Goal: Obtain resource: Download file/media

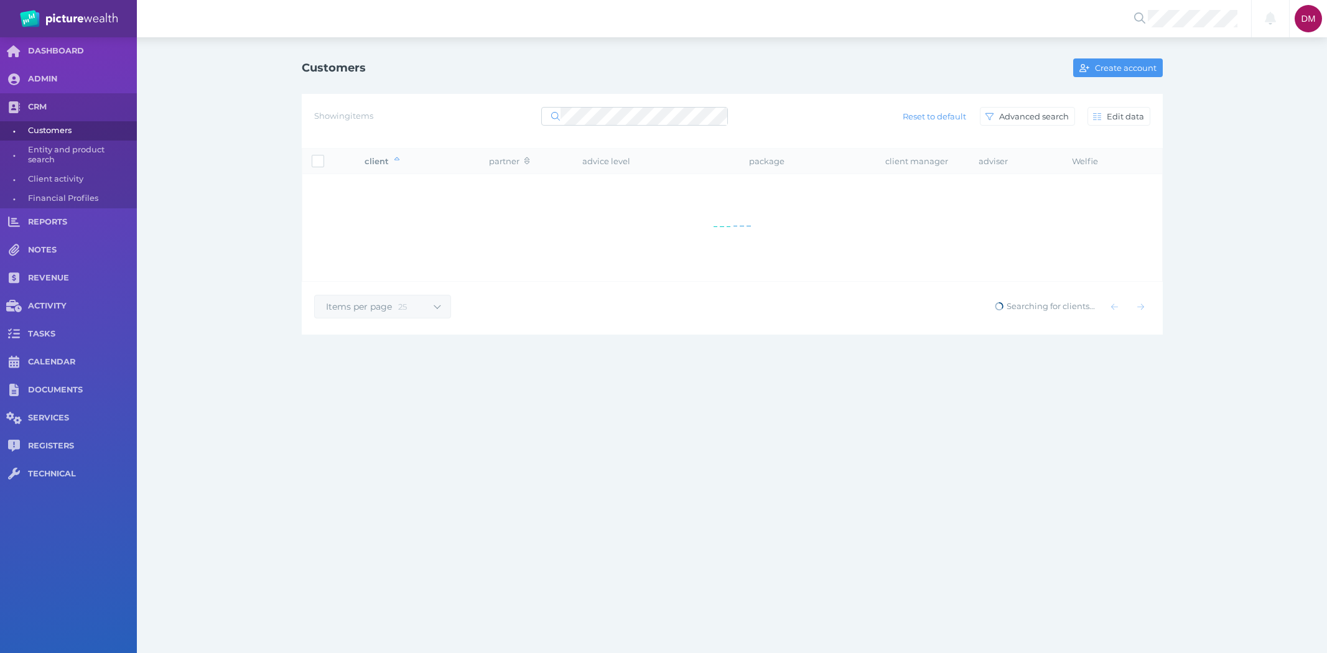
select select "25"
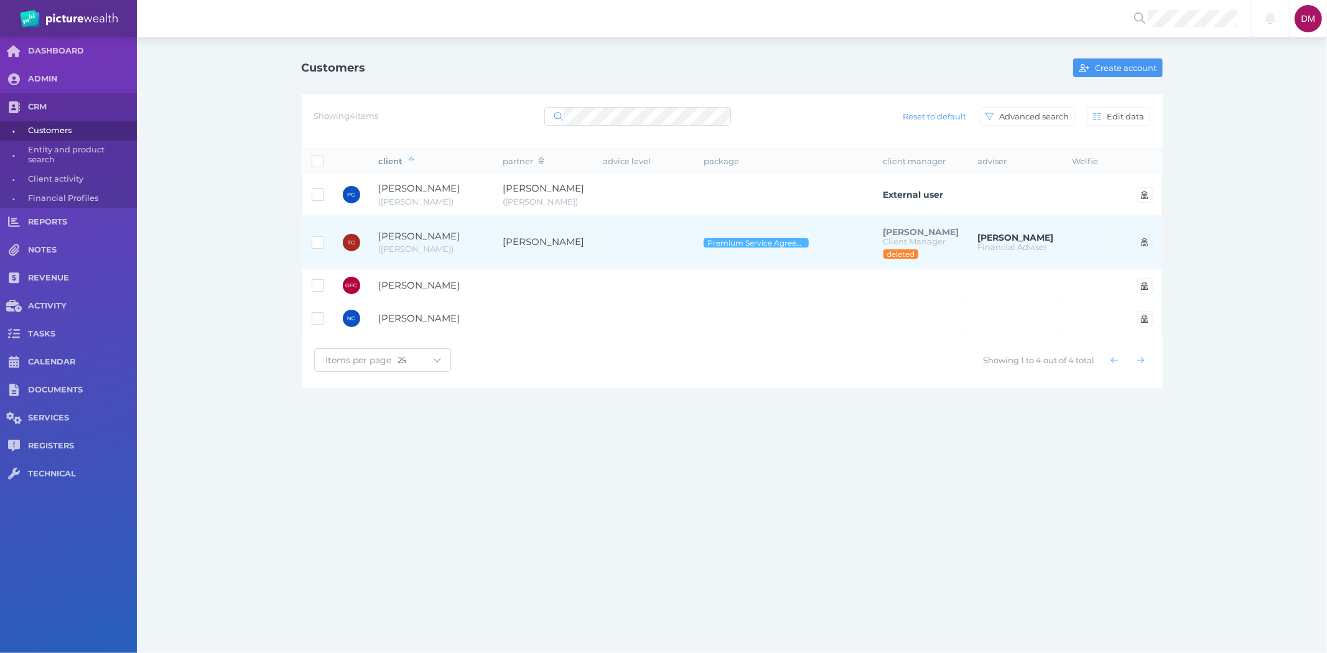
click at [443, 239] on span "[PERSON_NAME]" at bounding box center [420, 236] width 82 height 12
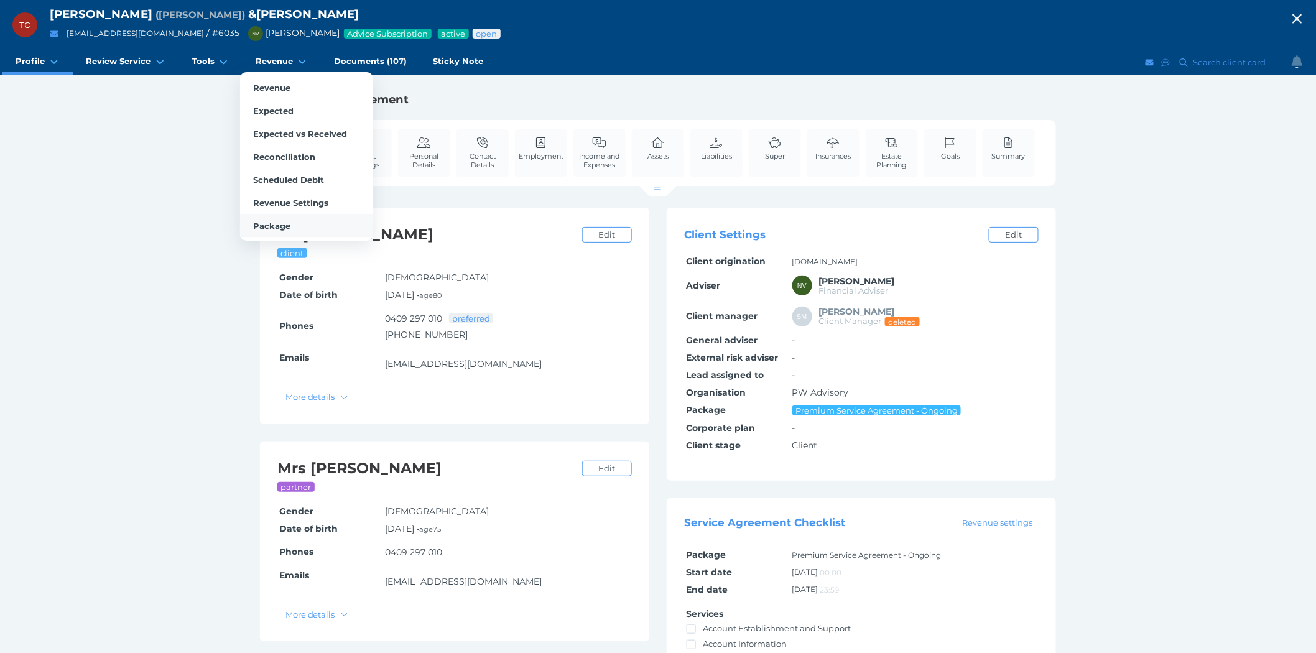
click at [268, 223] on span "Package" at bounding box center [271, 226] width 37 height 10
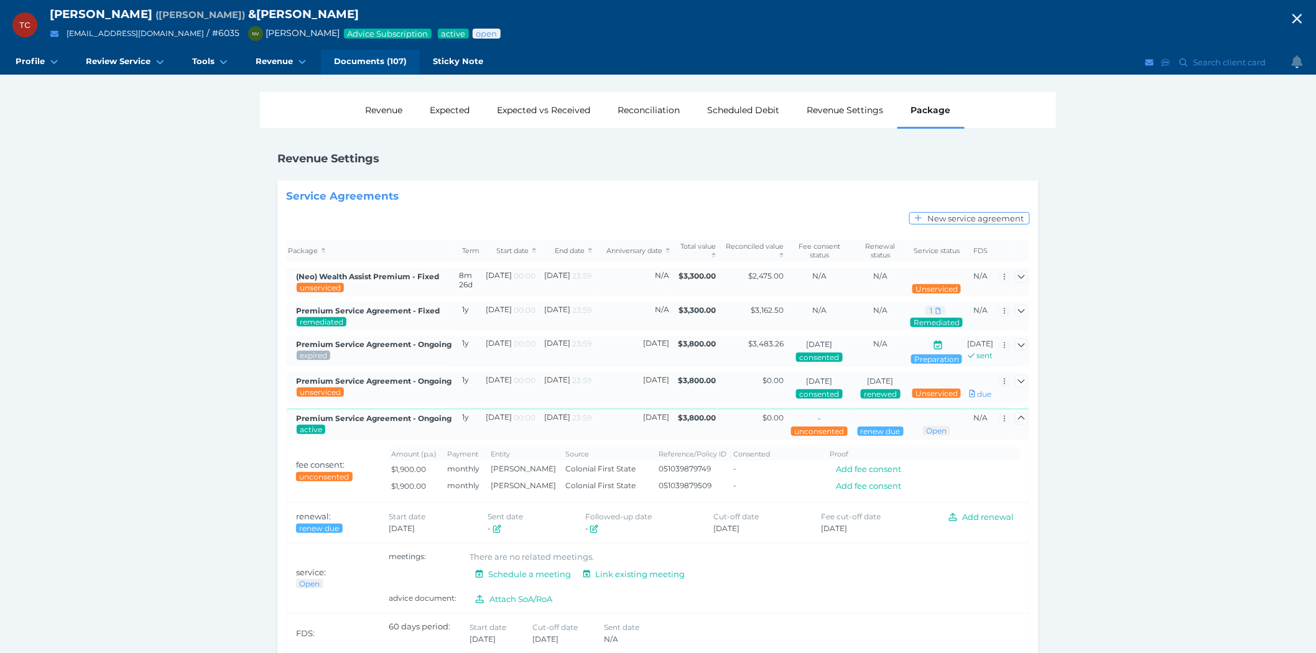
click at [392, 60] on span "Documents (107)" at bounding box center [370, 61] width 73 height 11
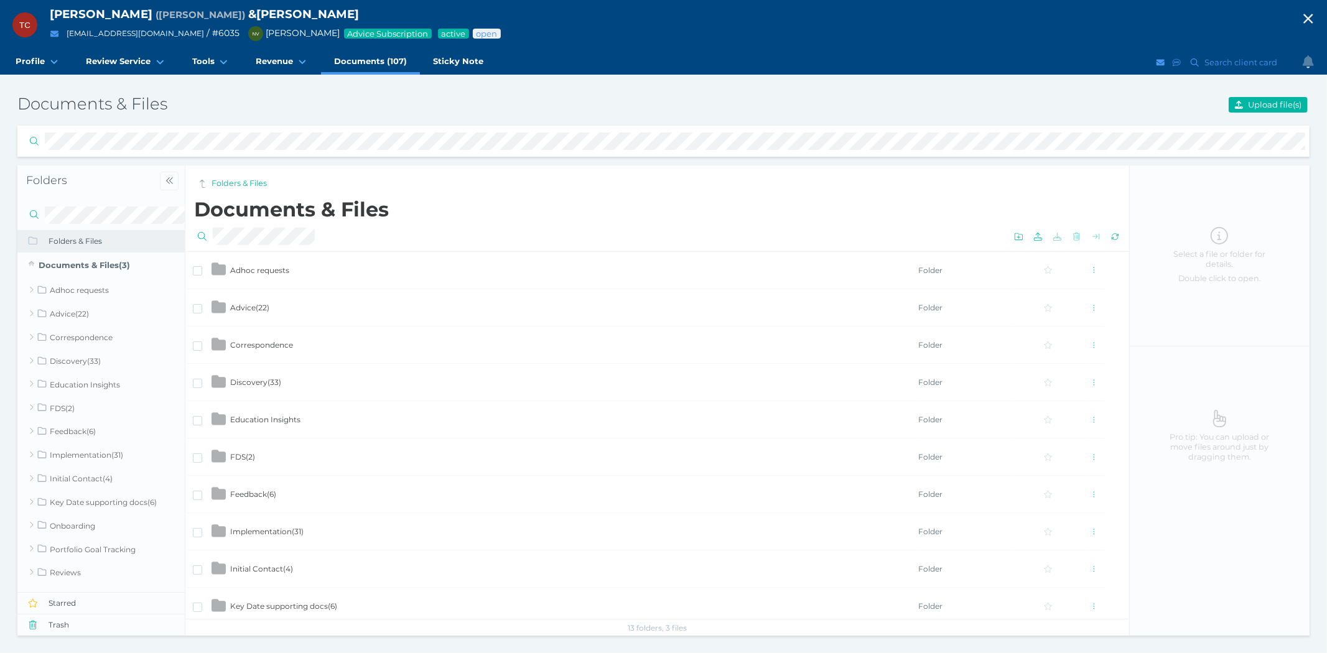
click at [245, 303] on span "Advice ( 22 )" at bounding box center [249, 307] width 39 height 9
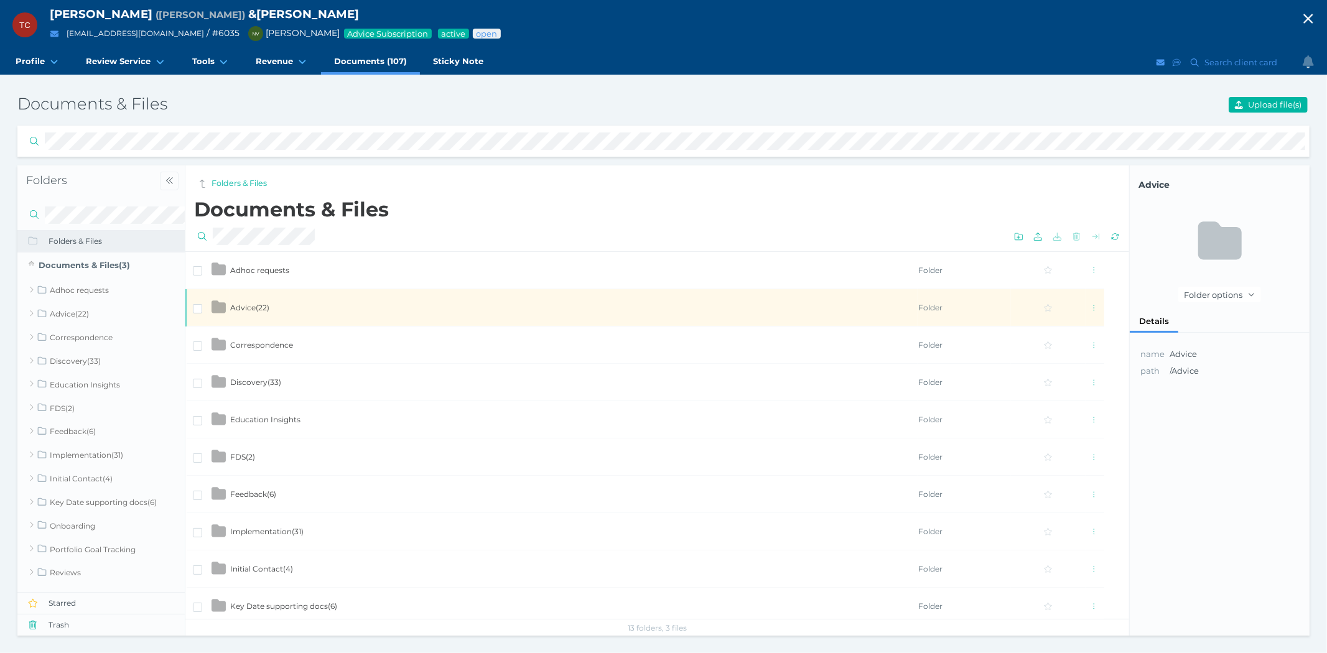
click at [245, 303] on span "Advice ( 22 )" at bounding box center [249, 307] width 39 height 9
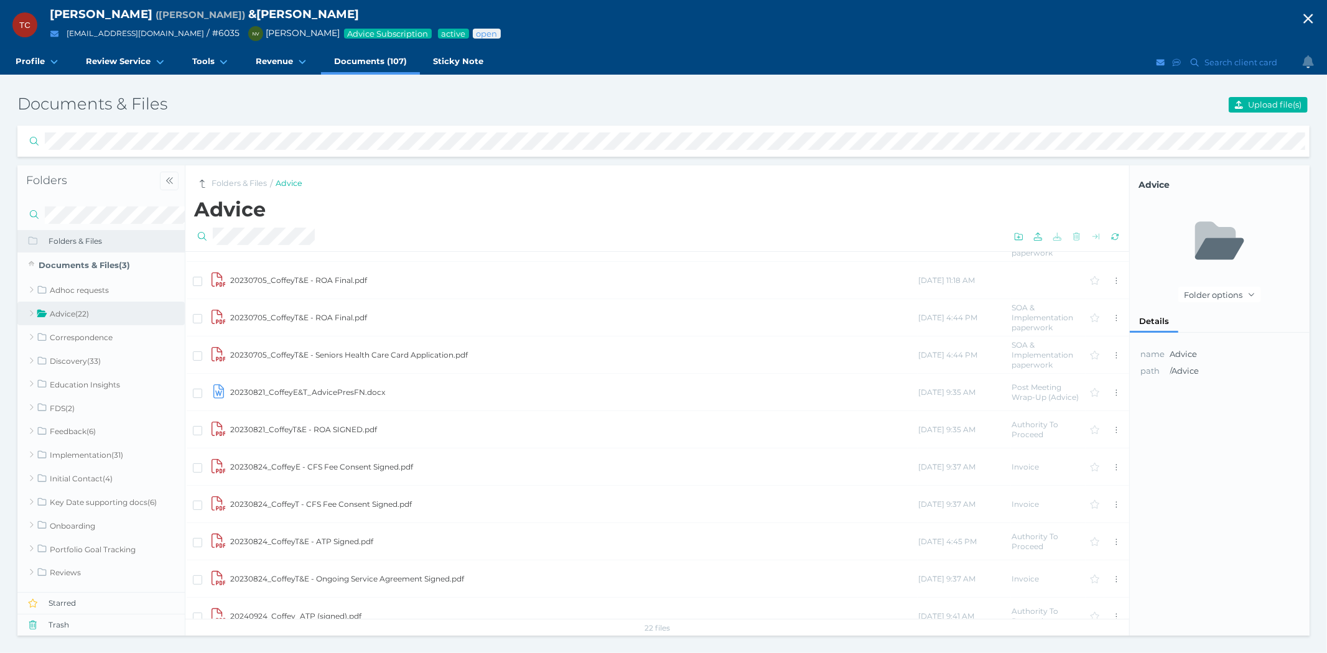
scroll to position [455, 0]
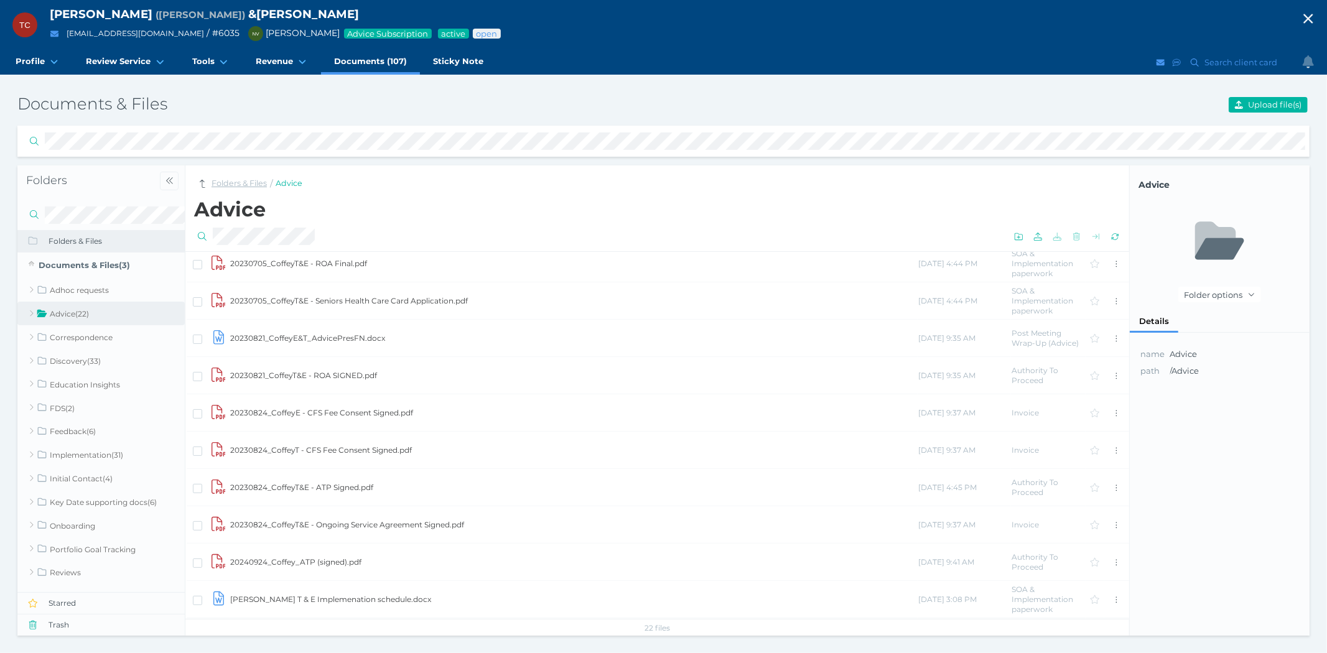
click at [235, 181] on link "Folders & Files" at bounding box center [239, 184] width 55 height 12
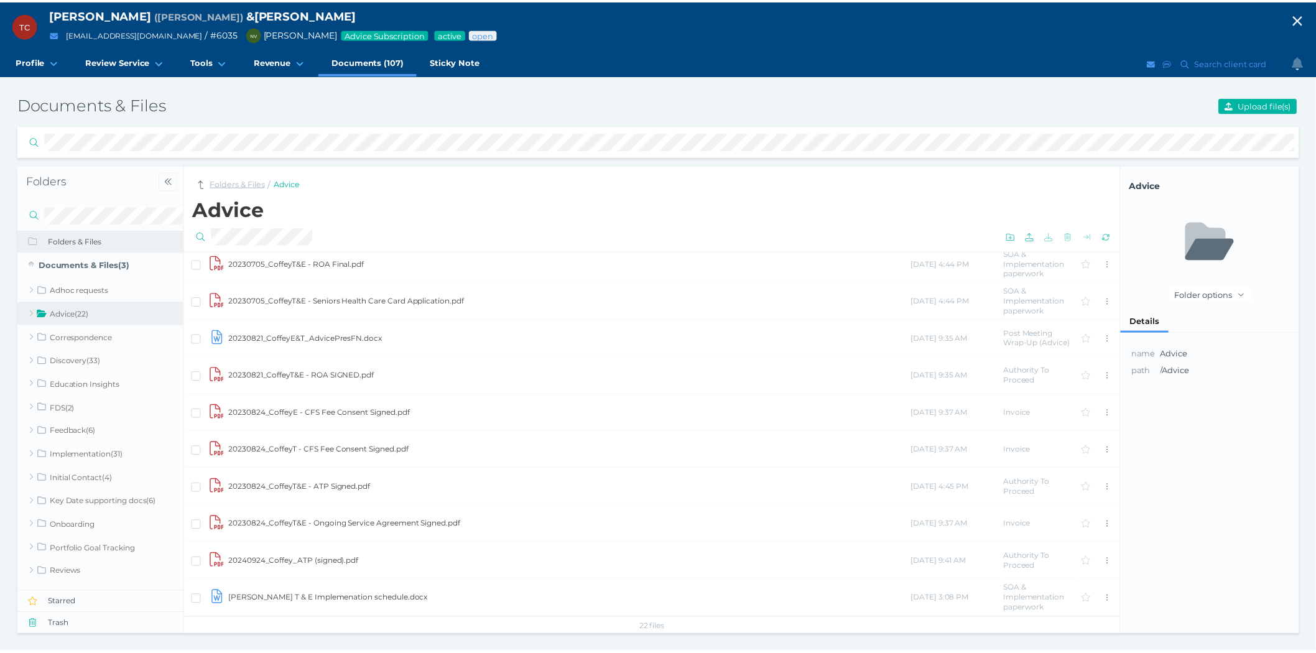
scroll to position [231, 0]
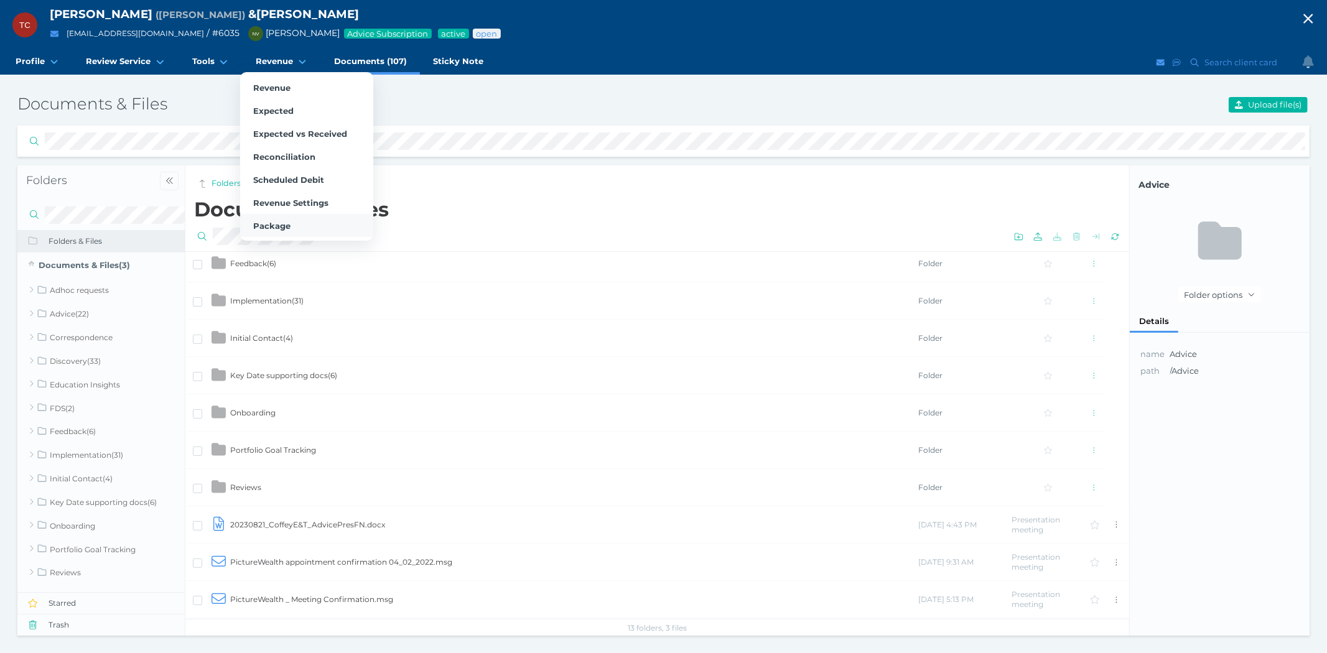
click at [263, 225] on span "Package" at bounding box center [271, 226] width 37 height 10
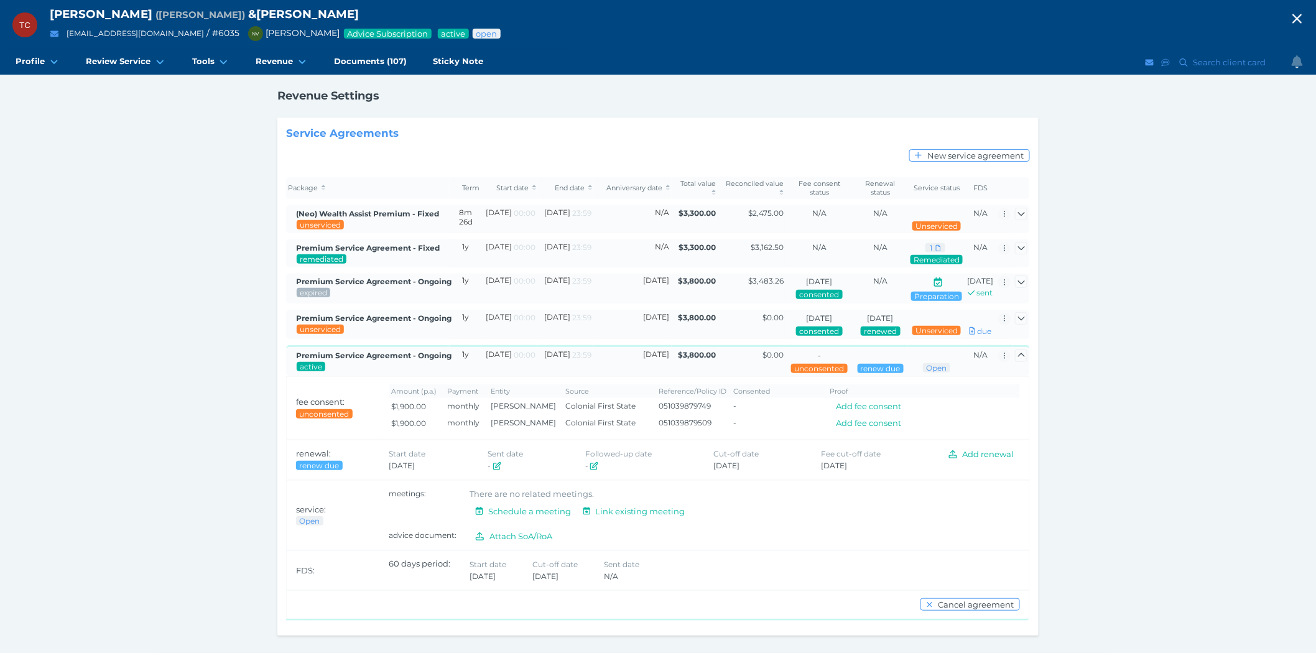
scroll to position [88, 0]
click at [1018, 314] on icon "button" at bounding box center [1022, 318] width 8 height 8
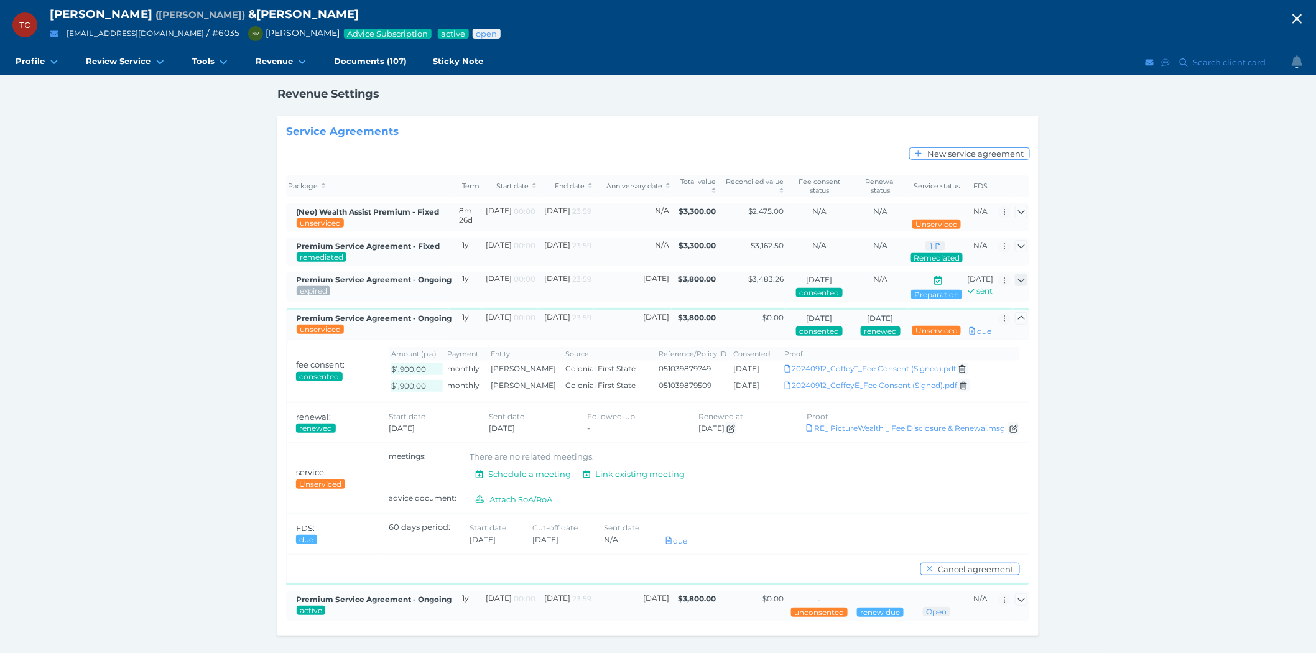
click at [1023, 276] on icon "button" at bounding box center [1022, 280] width 8 height 8
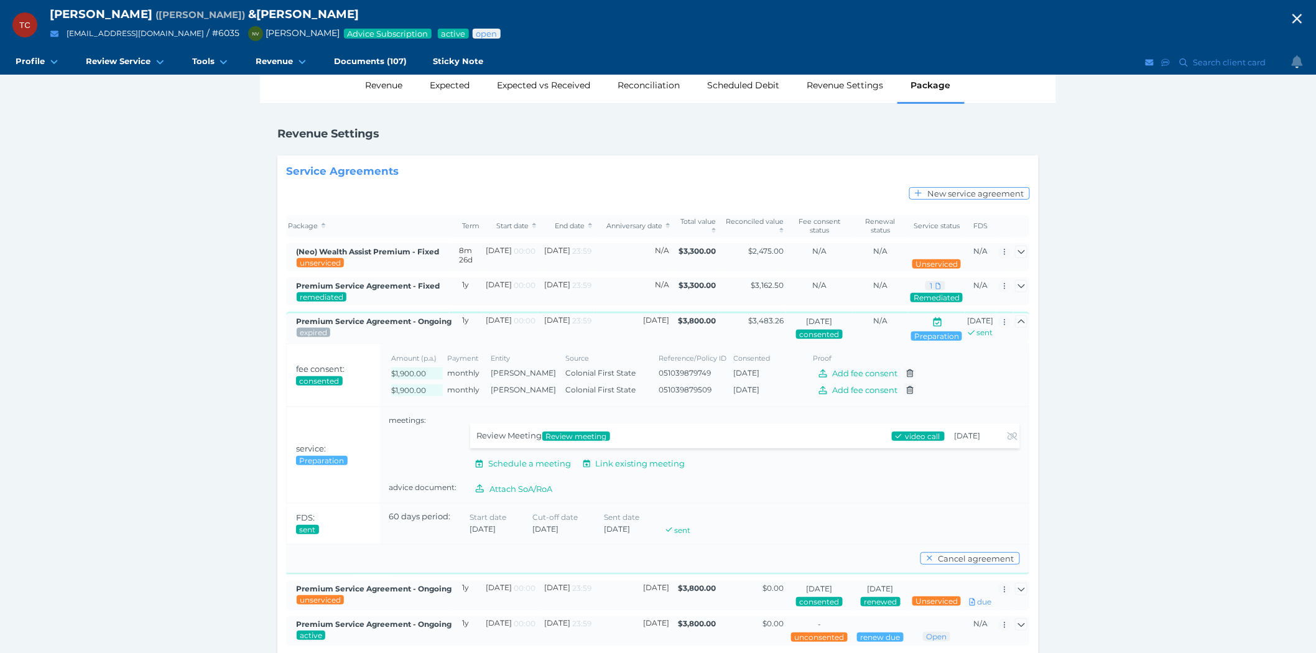
scroll to position [75, 0]
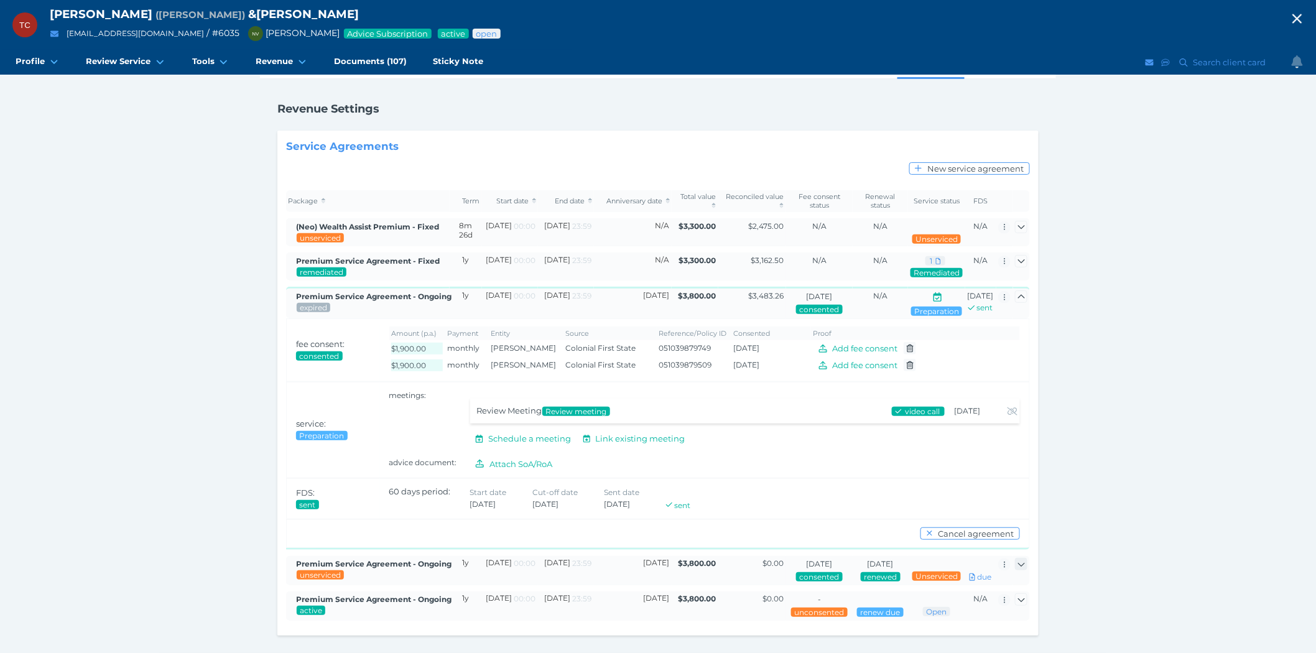
click at [1020, 561] on icon "button" at bounding box center [1022, 565] width 8 height 8
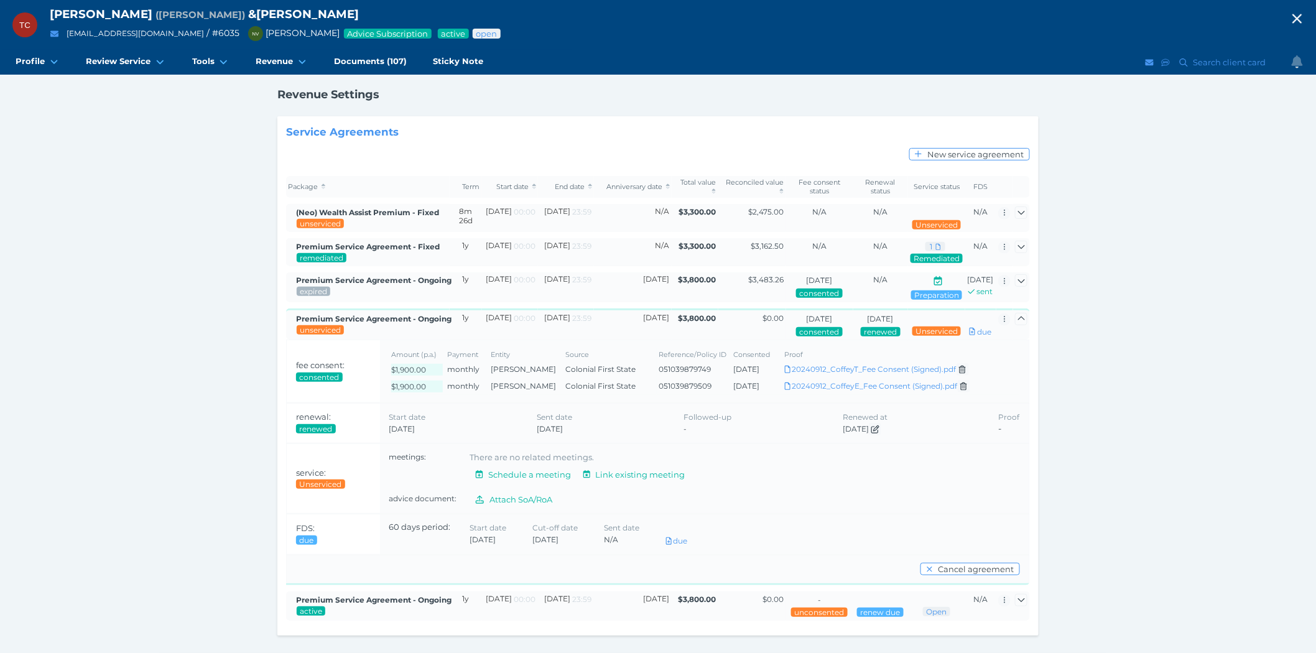
scroll to position [90, 0]
click at [895, 424] on link "Download RE_ PictureWealth _ Fee Disclosure & Renewal.msg" at bounding box center [913, 428] width 213 height 9
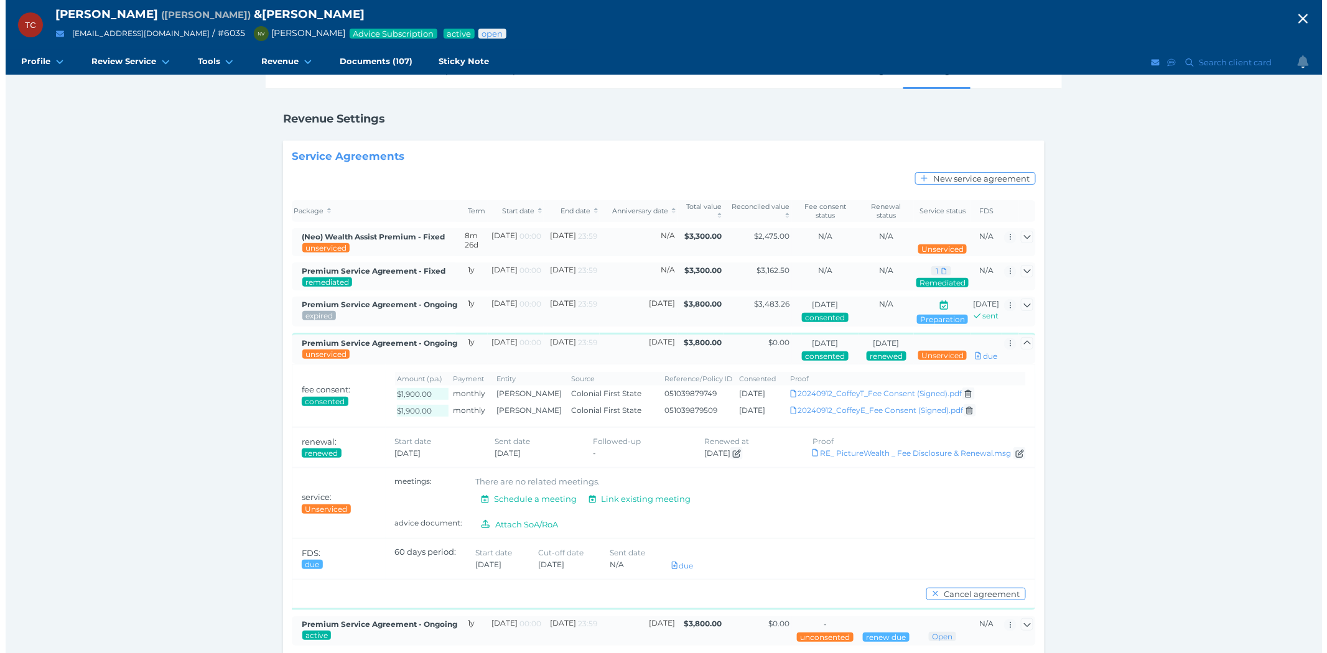
scroll to position [0, 0]
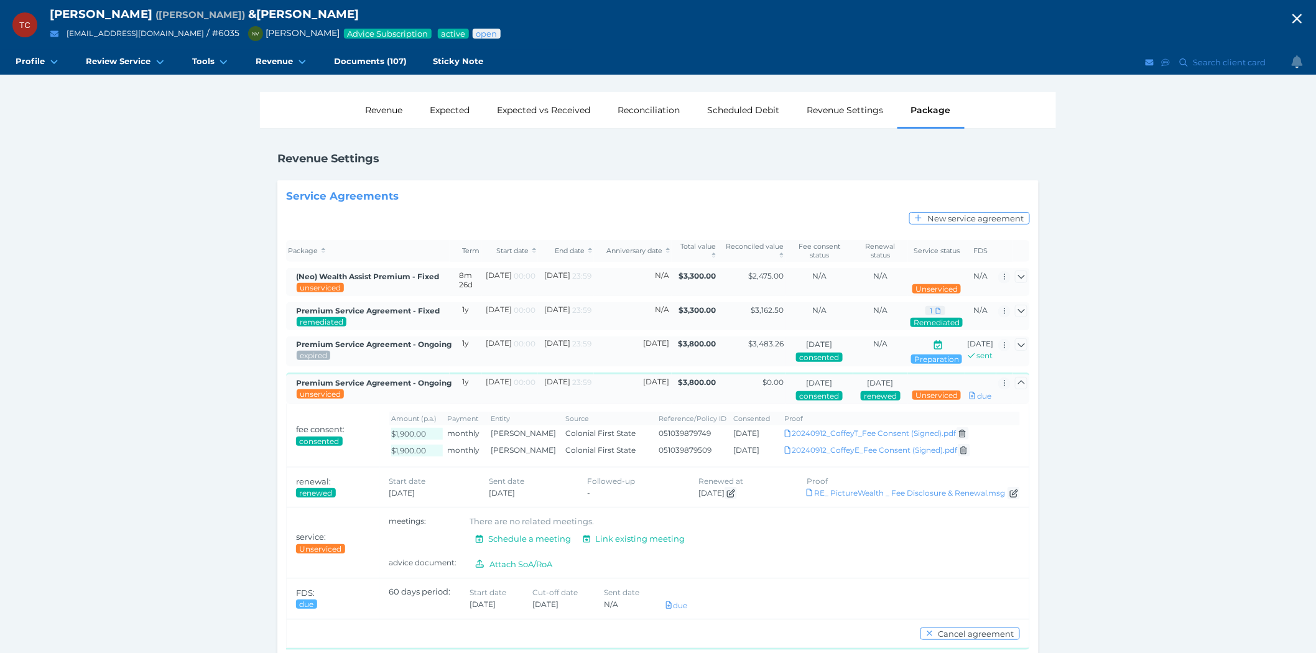
click at [1305, 16] on icon "button" at bounding box center [1297, 18] width 15 height 19
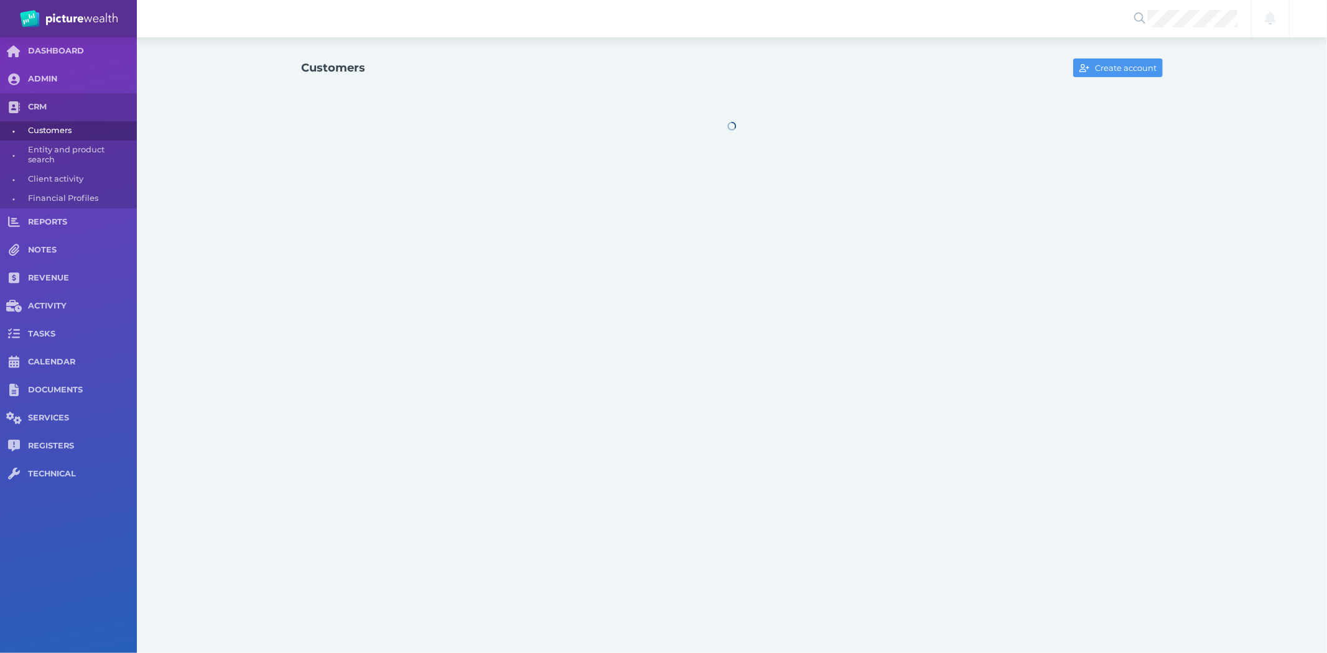
select select "25"
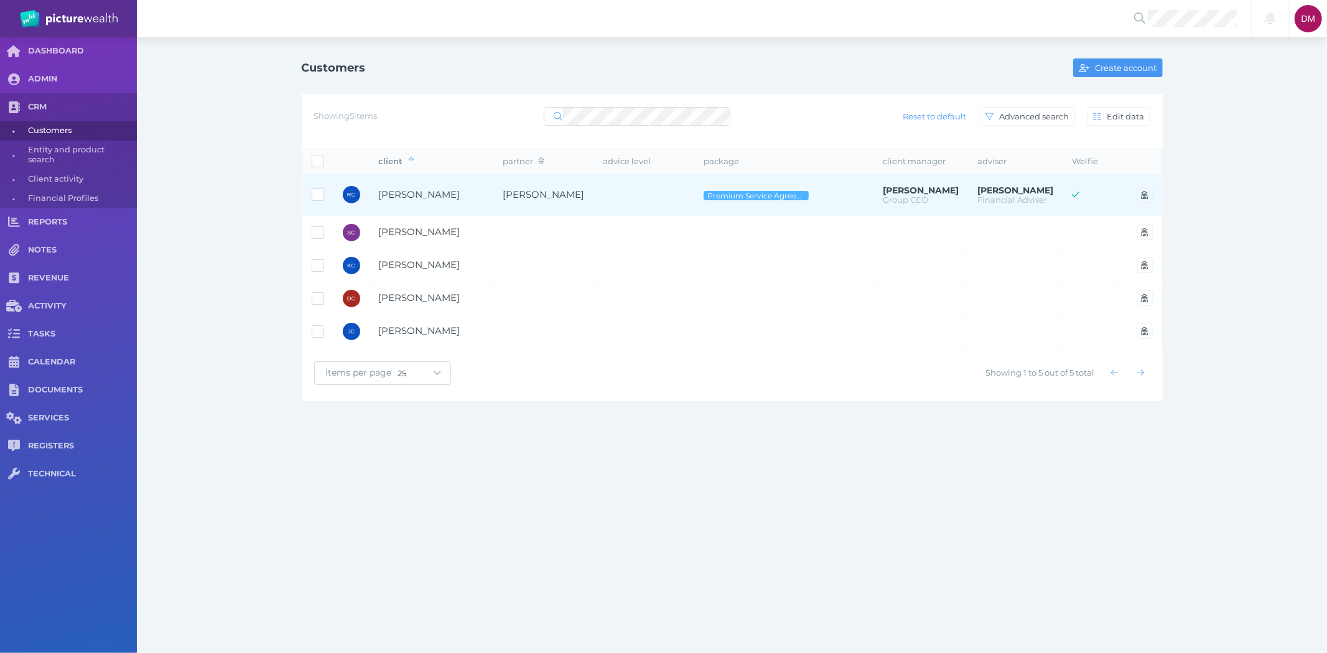
click at [430, 201] on span "[PERSON_NAME]" at bounding box center [432, 195] width 106 height 14
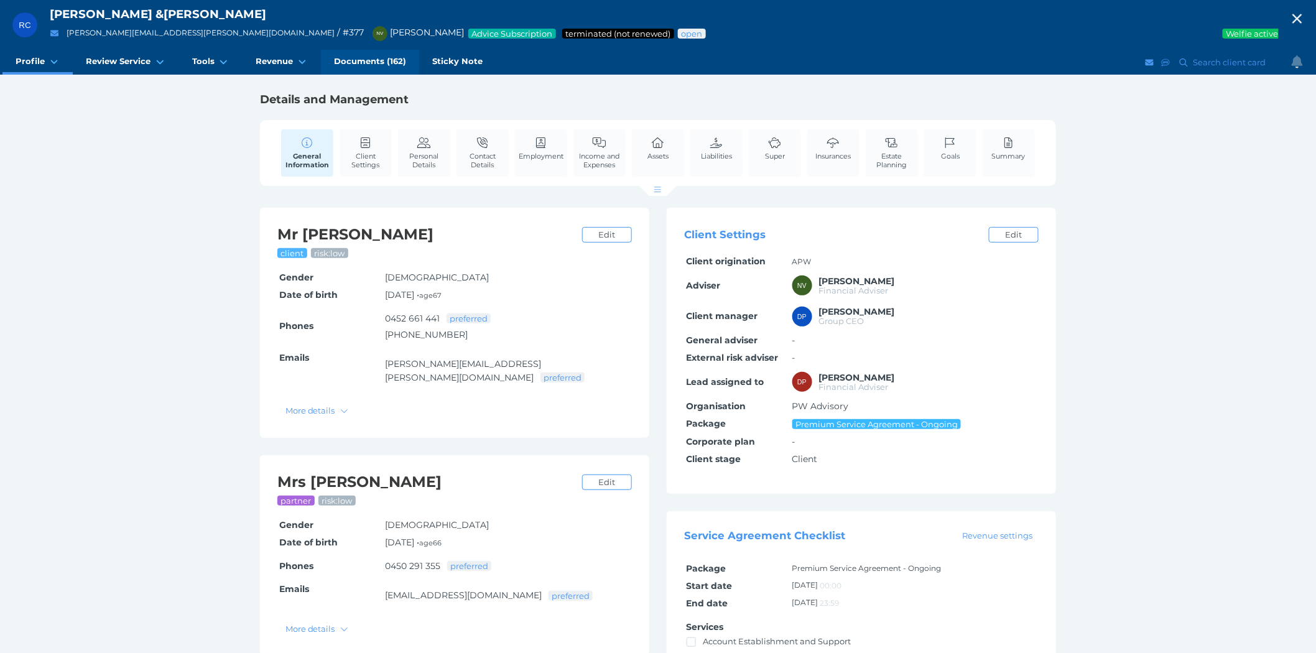
click at [349, 60] on span "Documents (162)" at bounding box center [370, 61] width 72 height 11
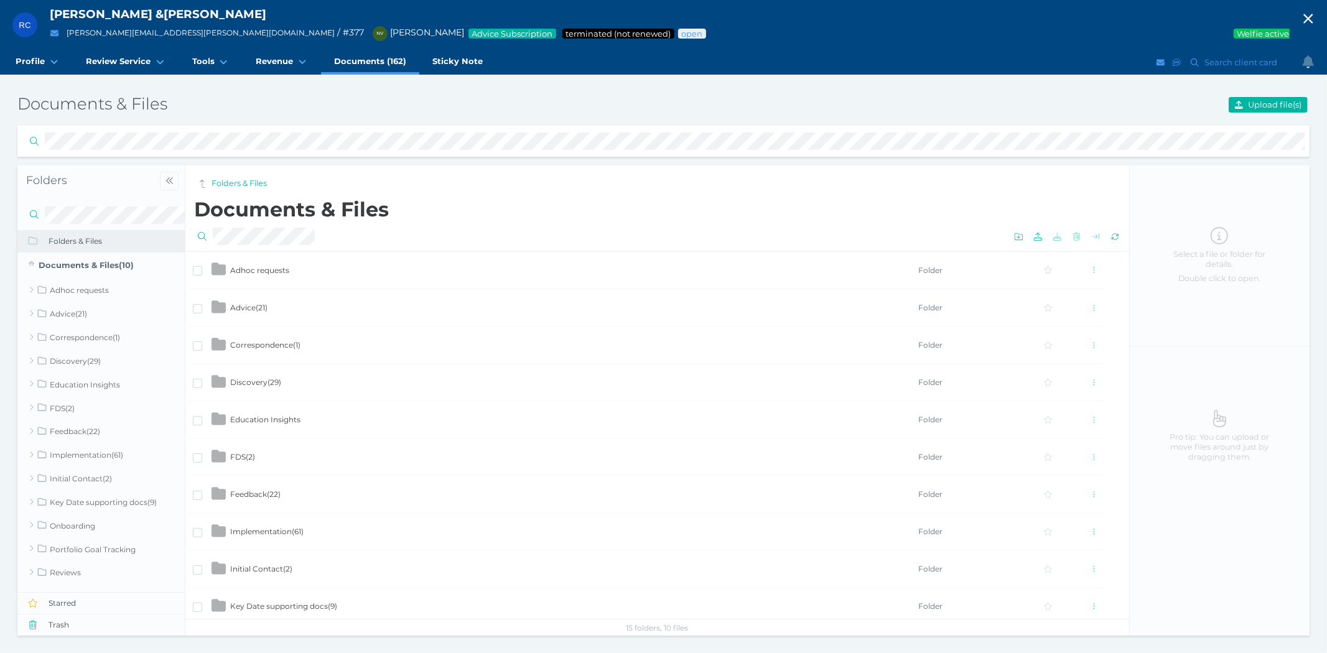
click at [264, 380] on span "Discovery ( 29 )" at bounding box center [255, 382] width 51 height 9
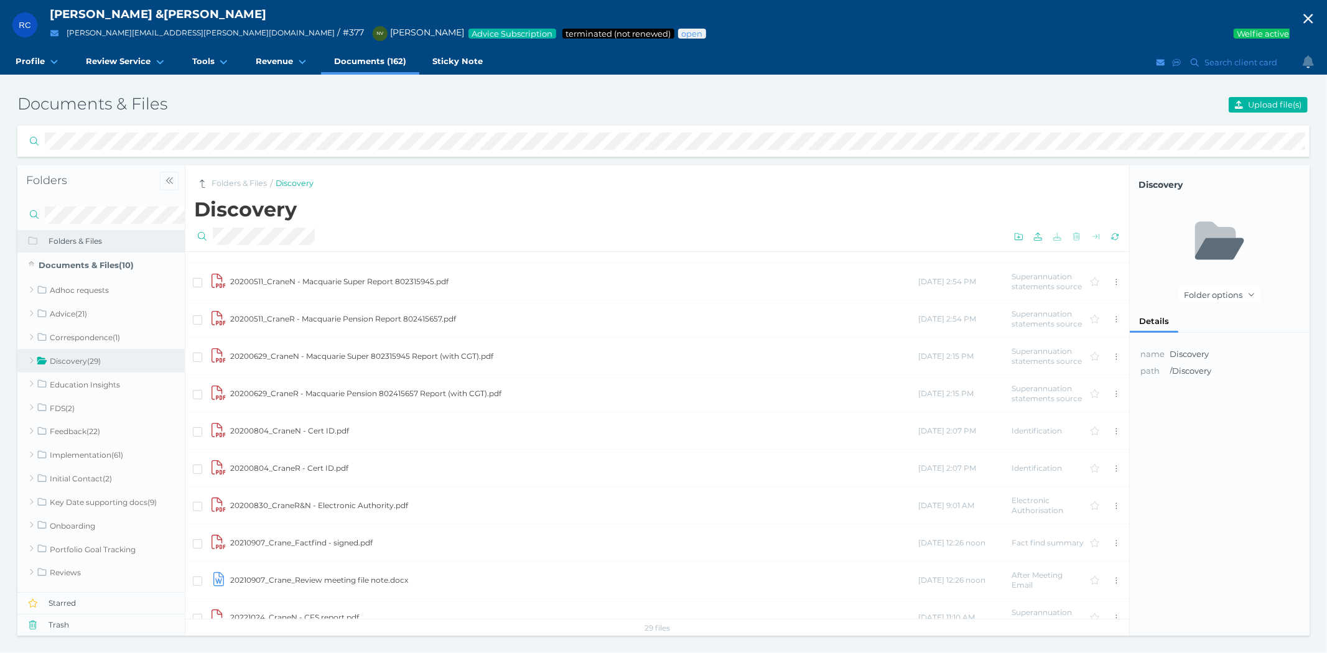
scroll to position [345, 0]
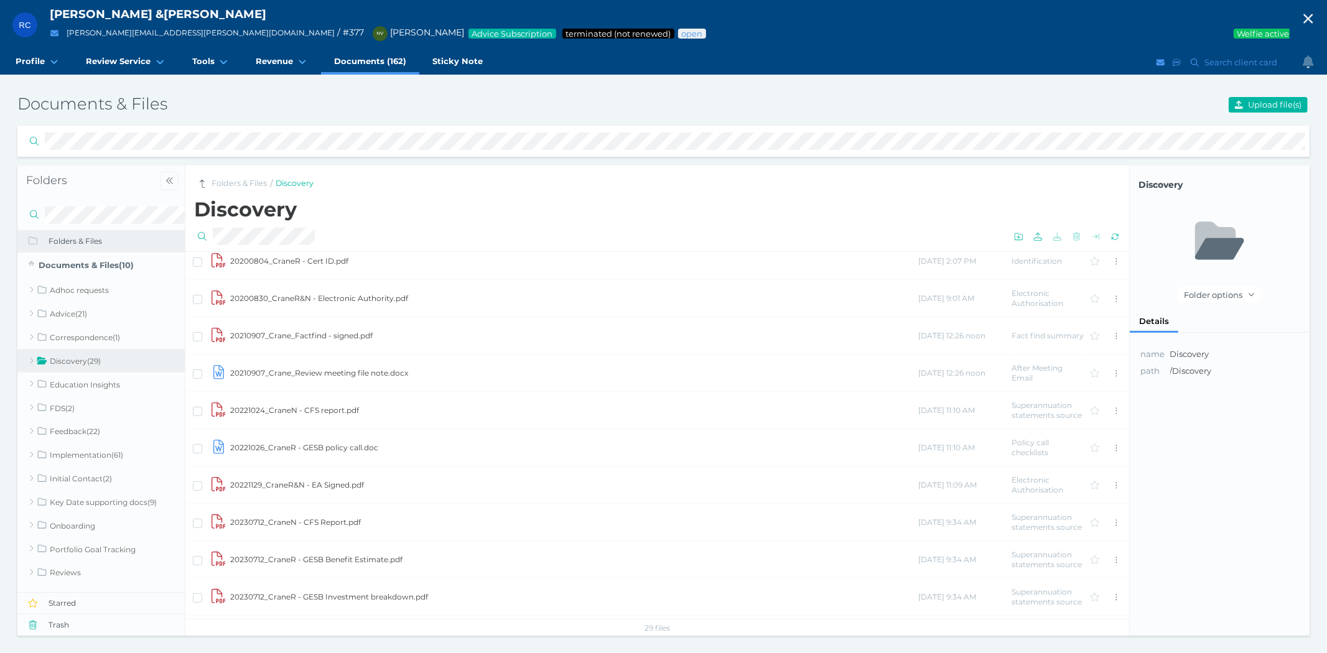
click at [296, 328] on td "20210907_Crane_Factfind - signed.pdf" at bounding box center [574, 335] width 688 height 37
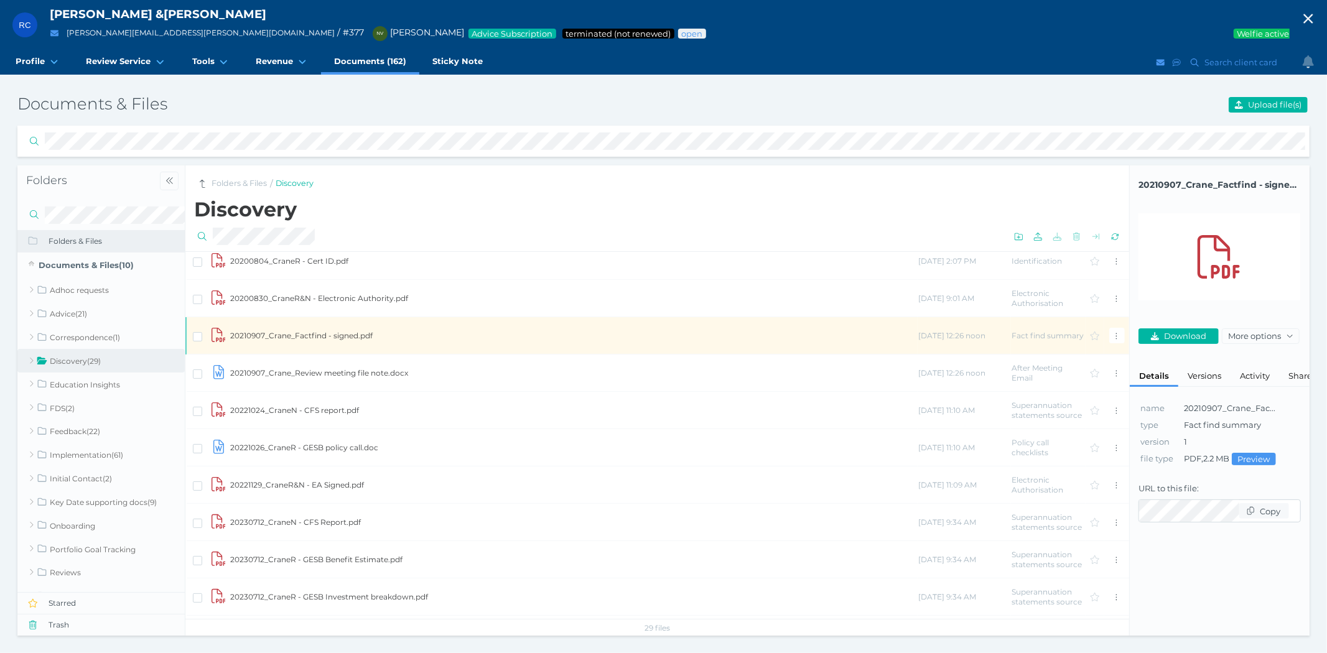
click at [296, 328] on td "20210907_Crane_Factfind - signed.pdf" at bounding box center [574, 335] width 688 height 37
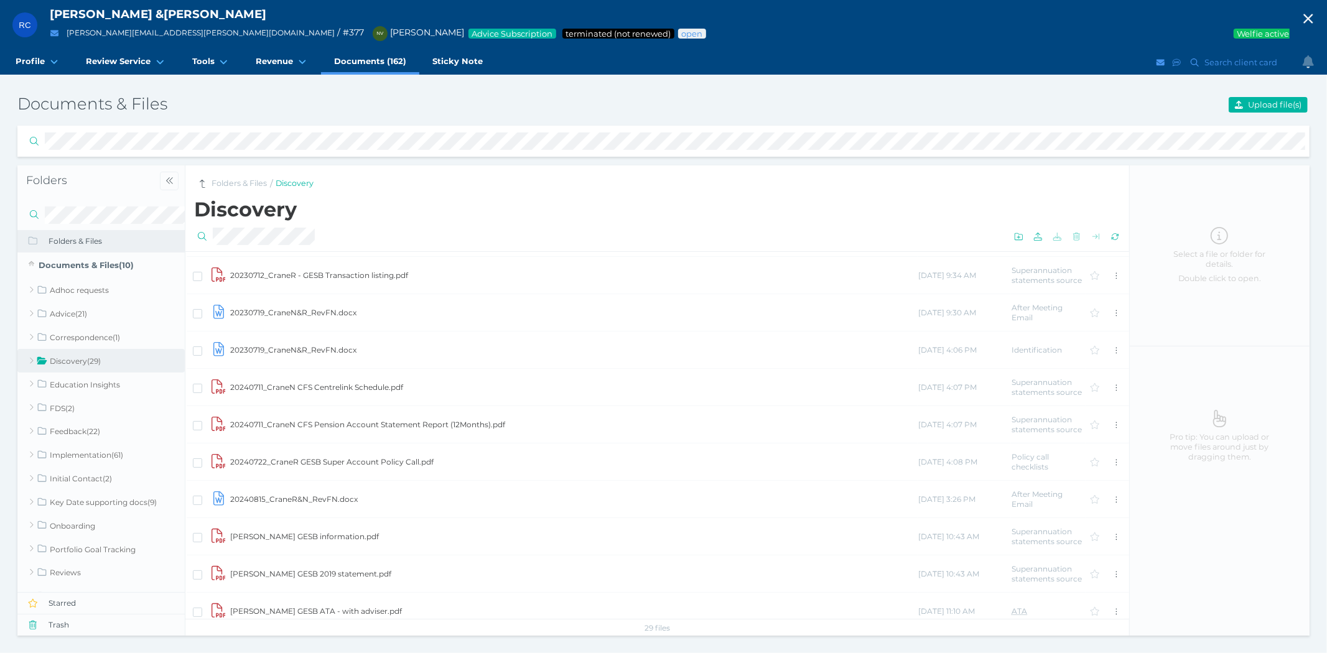
scroll to position [716, 0]
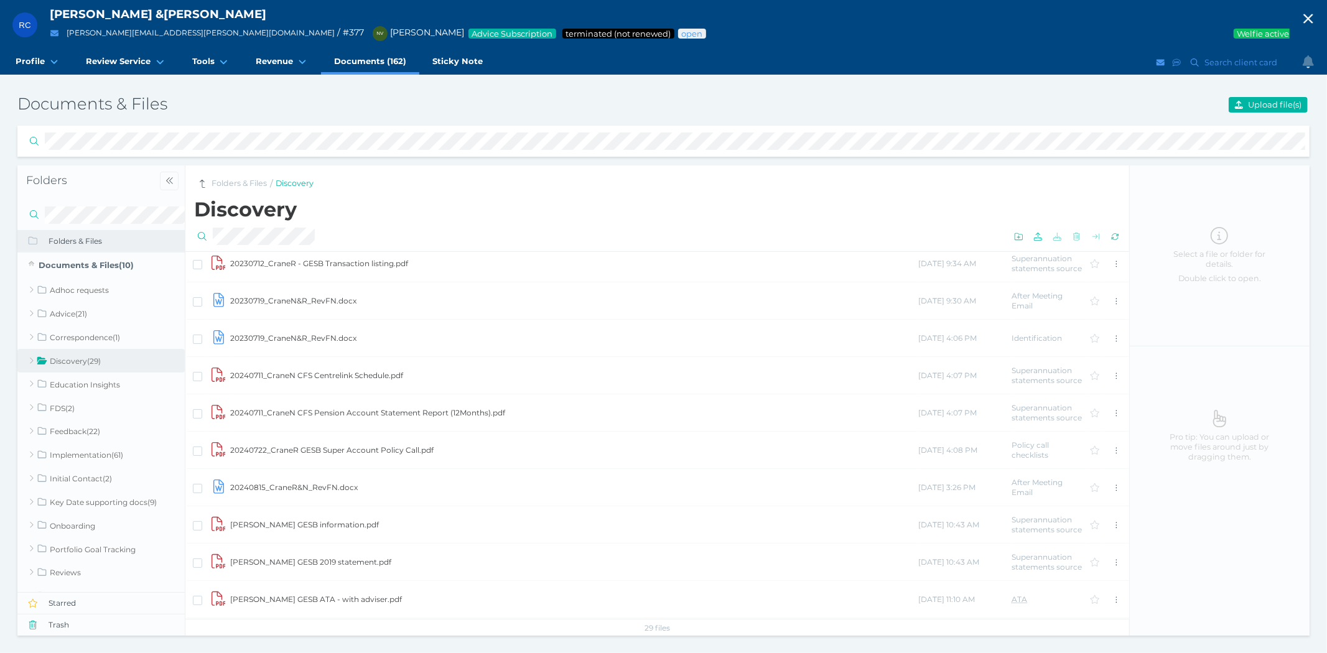
click at [1307, 19] on icon "button" at bounding box center [1308, 18] width 15 height 19
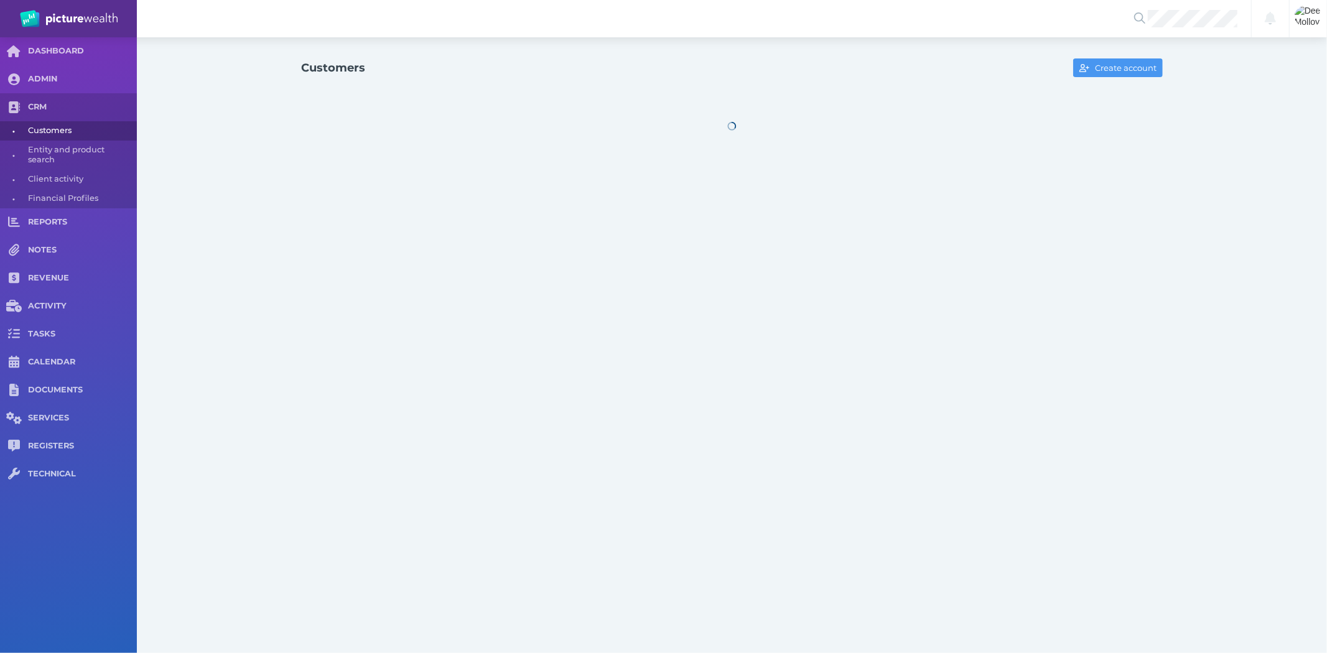
select select "25"
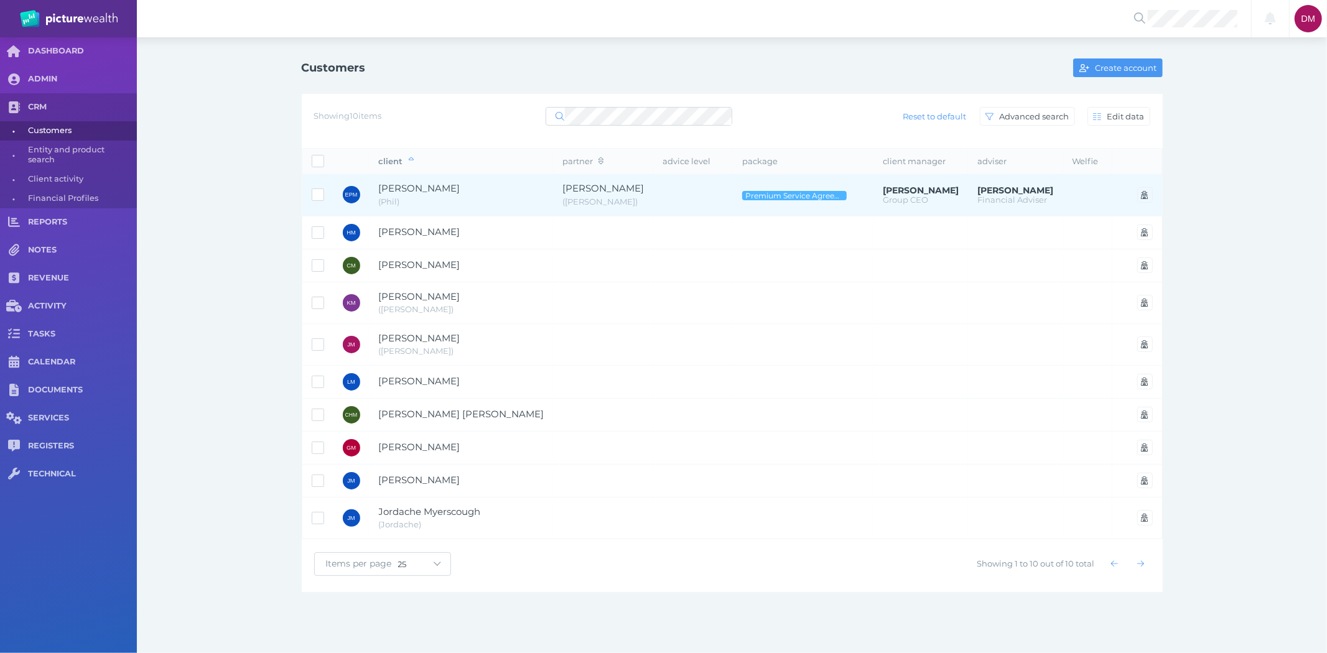
click at [439, 200] on span "( Phil )" at bounding box center [461, 202] width 165 height 12
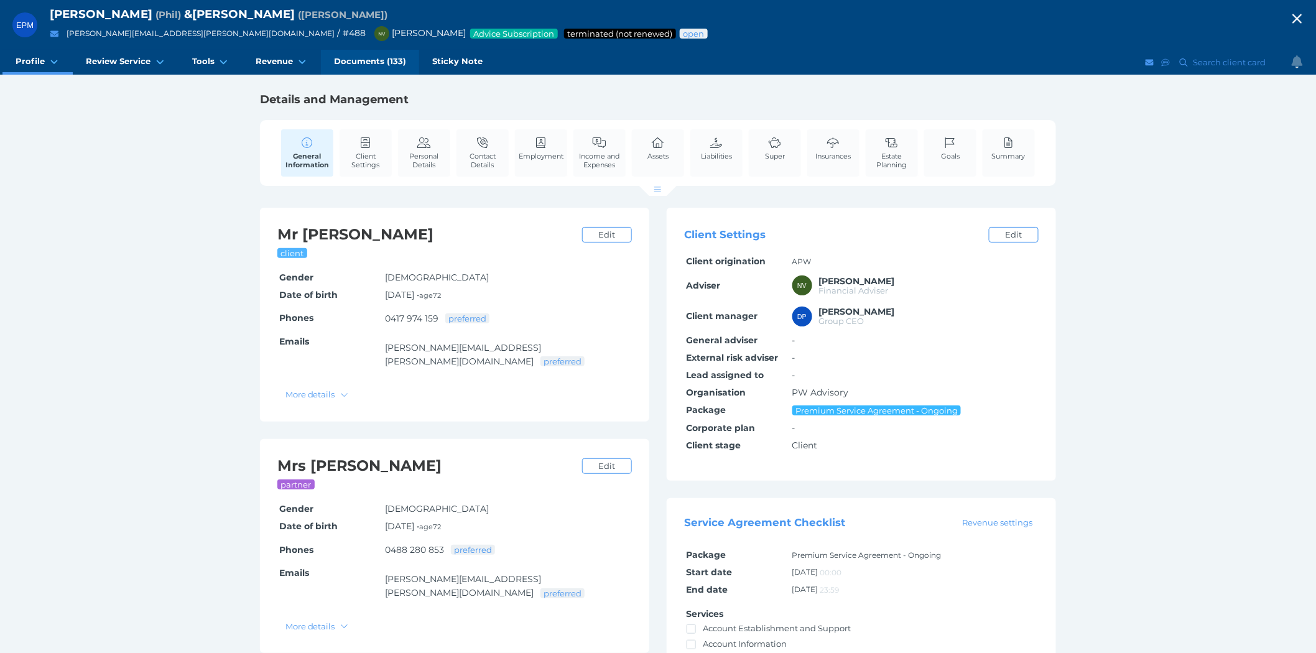
click at [353, 60] on span "Documents (133)" at bounding box center [370, 61] width 72 height 11
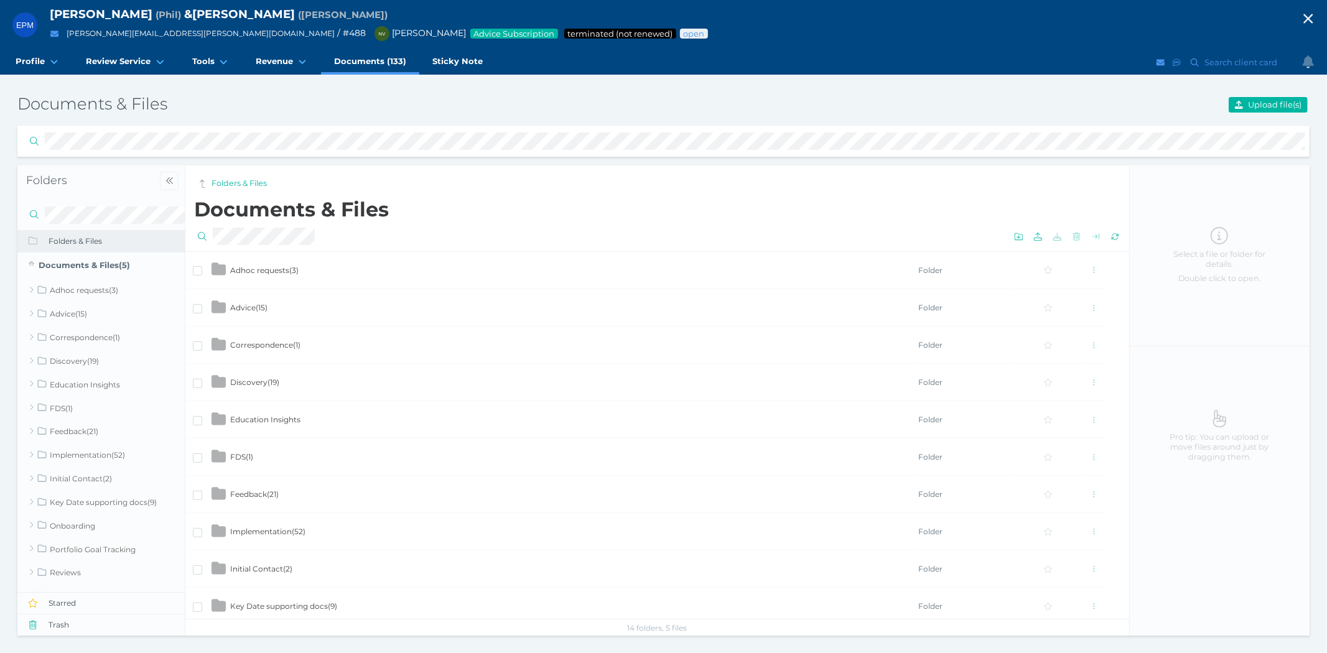
click at [274, 384] on span "Discovery ( 19 )" at bounding box center [254, 382] width 49 height 9
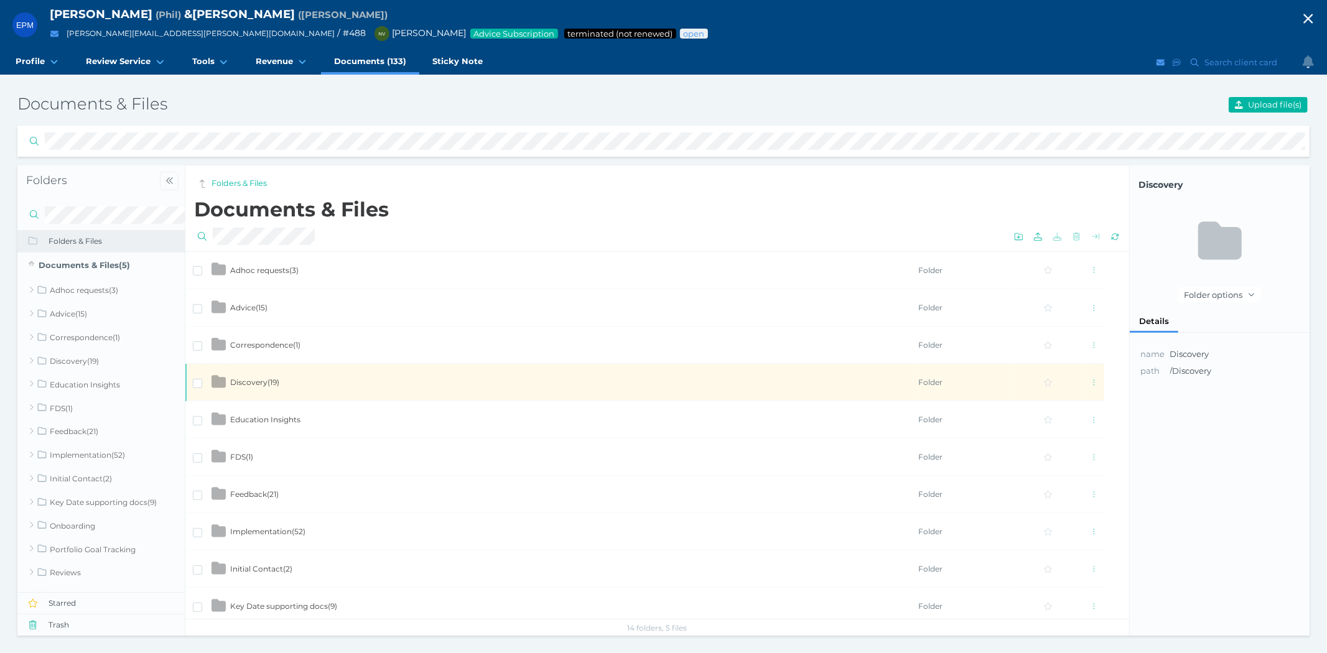
click at [274, 384] on span "Discovery ( 19 )" at bounding box center [254, 382] width 49 height 9
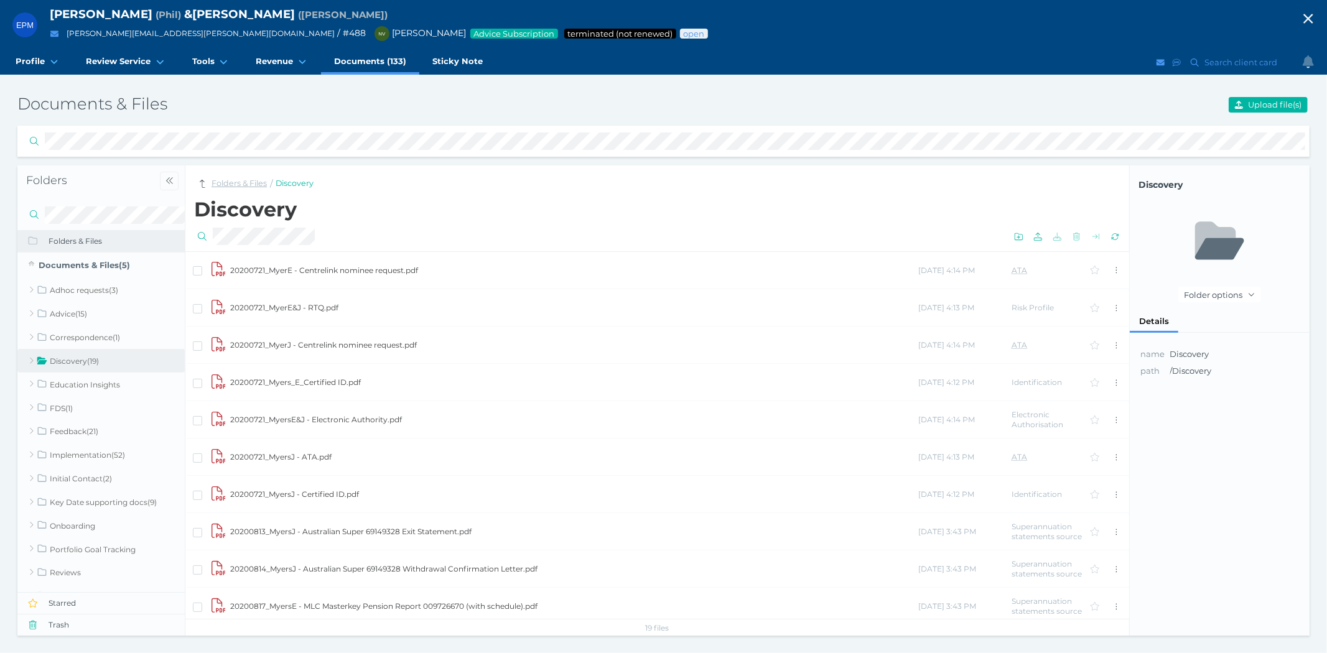
click at [244, 185] on link "Folders & Files" at bounding box center [239, 184] width 55 height 12
